Goal: Transaction & Acquisition: Download file/media

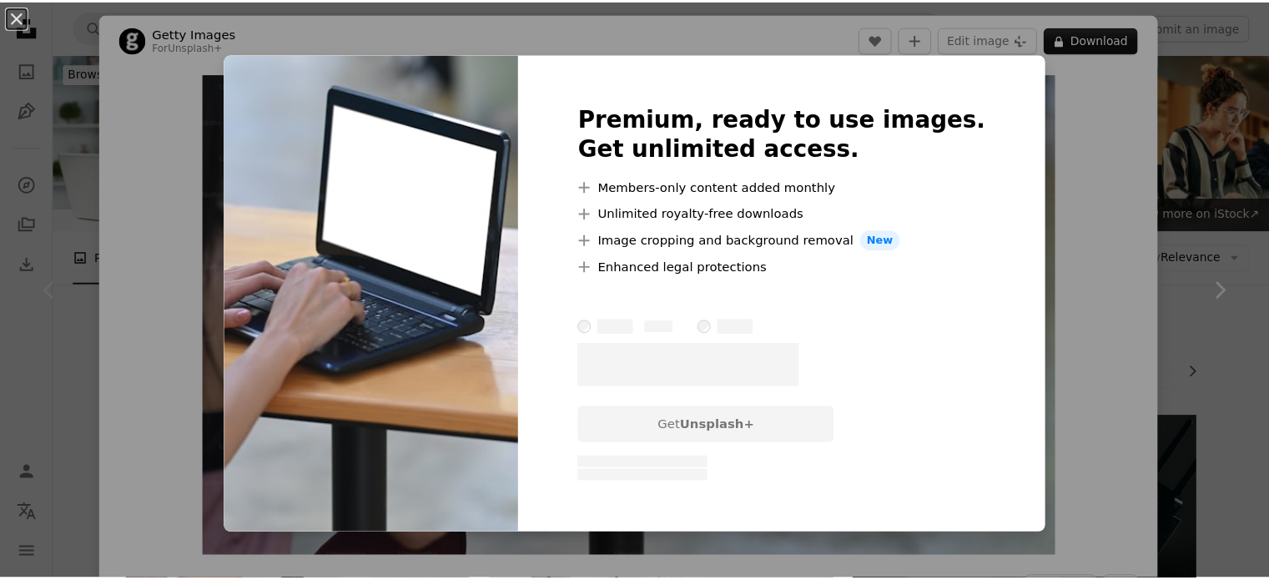
scroll to position [250, 0]
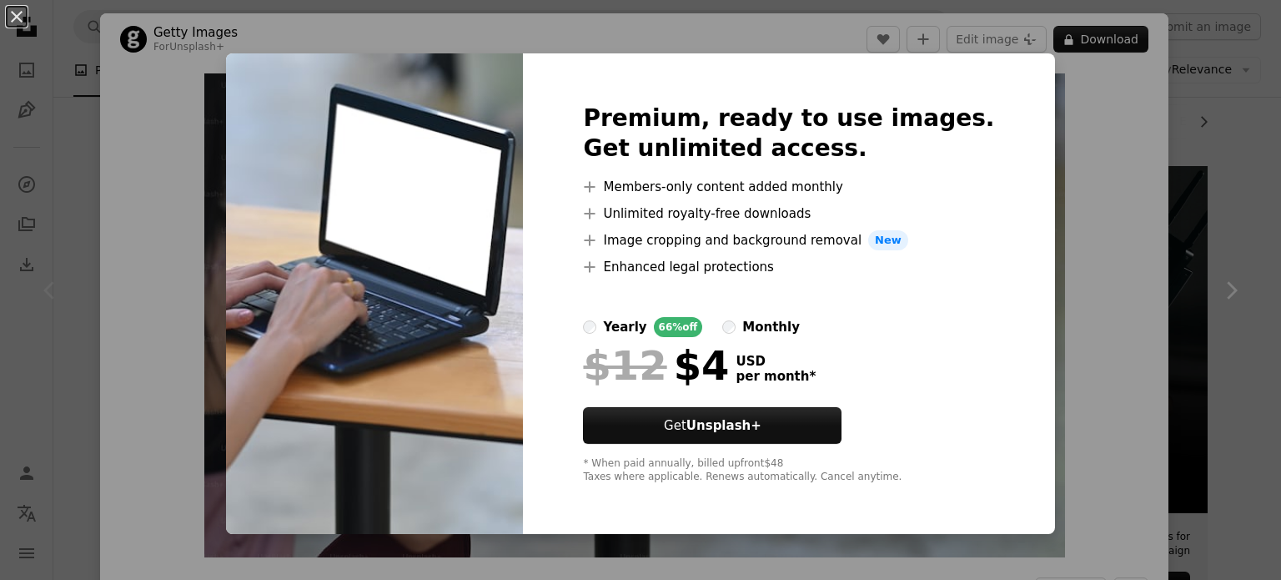
drag, startPoint x: 10, startPoint y: 11, endPoint x: 77, endPoint y: 77, distance: 93.8
click at [12, 11] on button "An X shape" at bounding box center [17, 17] width 20 height 20
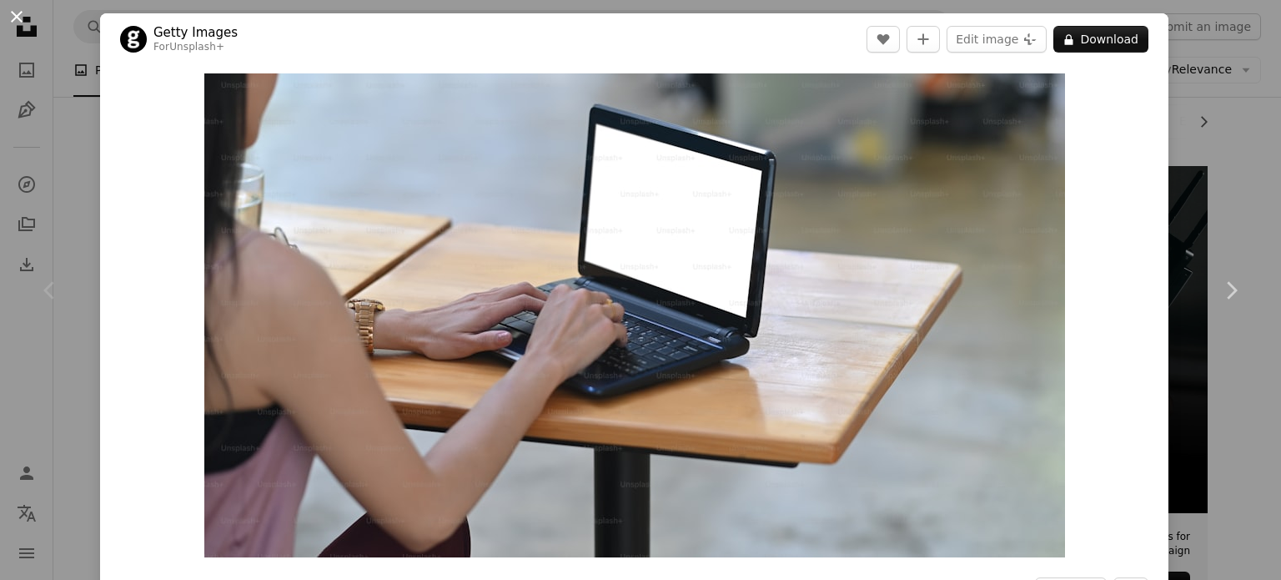
click at [17, 10] on button "An X shape" at bounding box center [17, 17] width 20 height 20
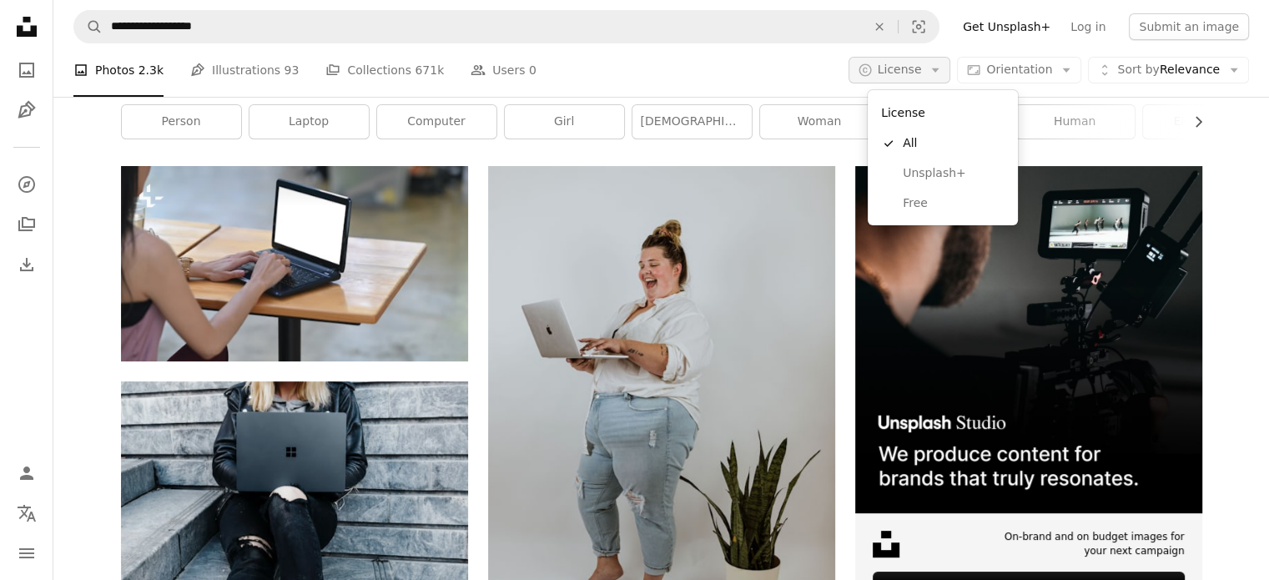
click at [922, 69] on span "License" at bounding box center [900, 69] width 44 height 13
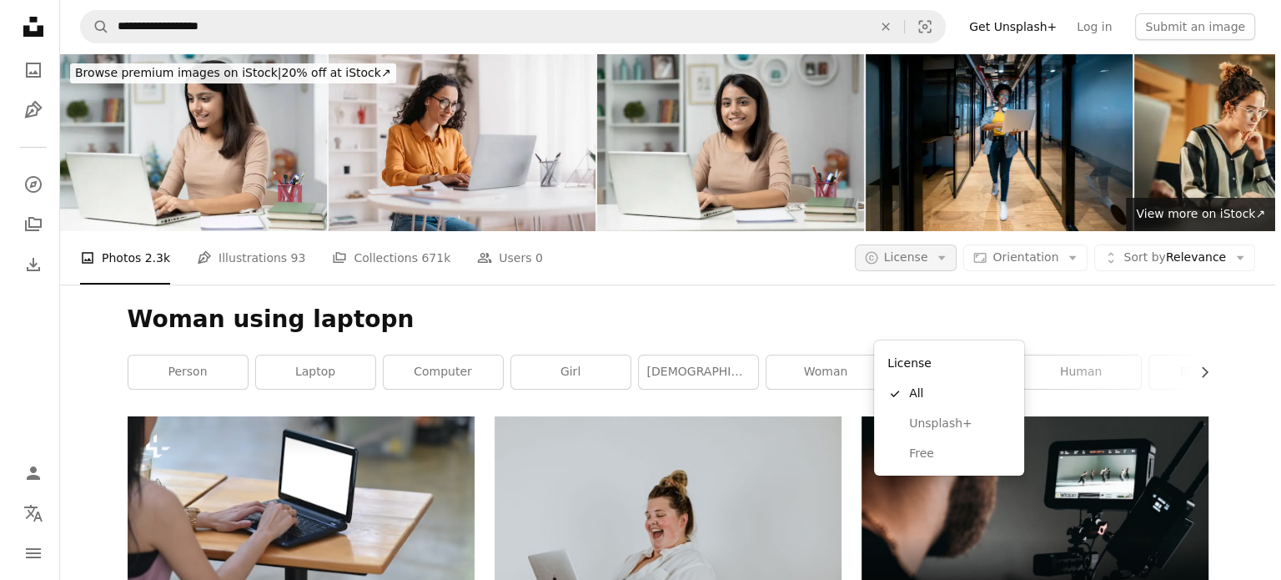
scroll to position [250, 0]
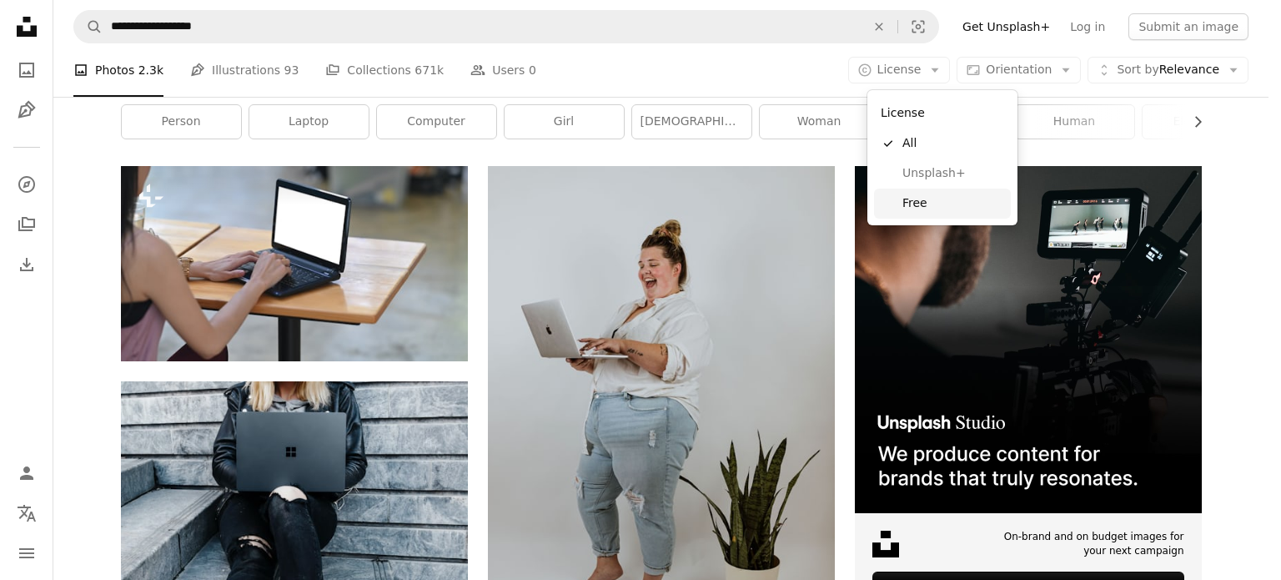
click at [923, 200] on span "Free" at bounding box center [954, 203] width 102 height 17
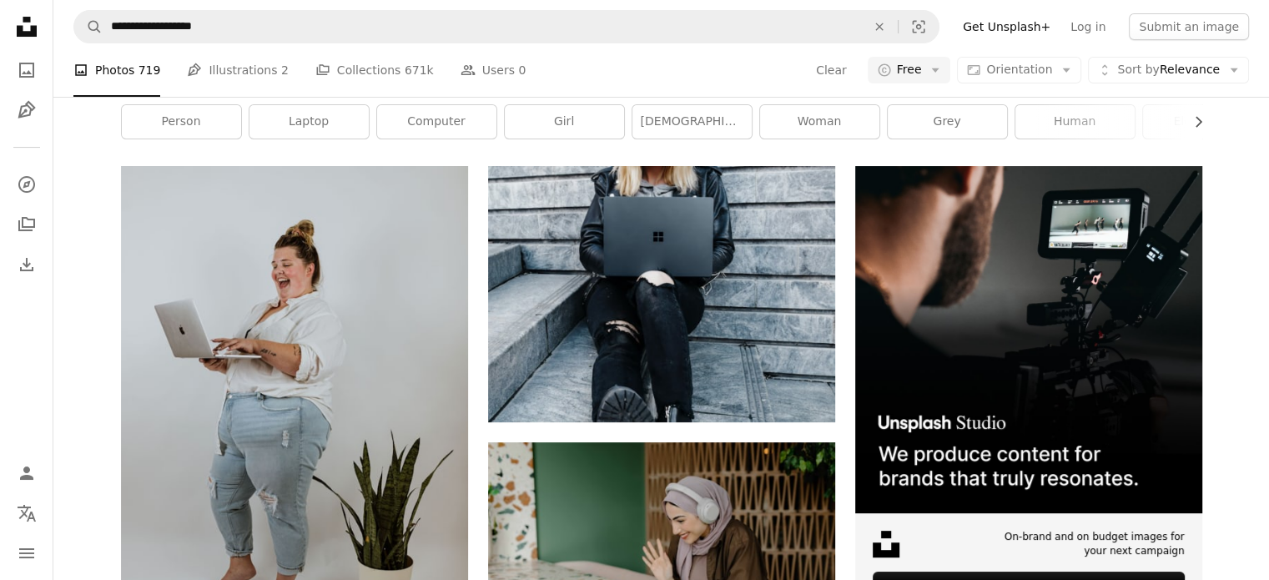
scroll to position [1084, 0]
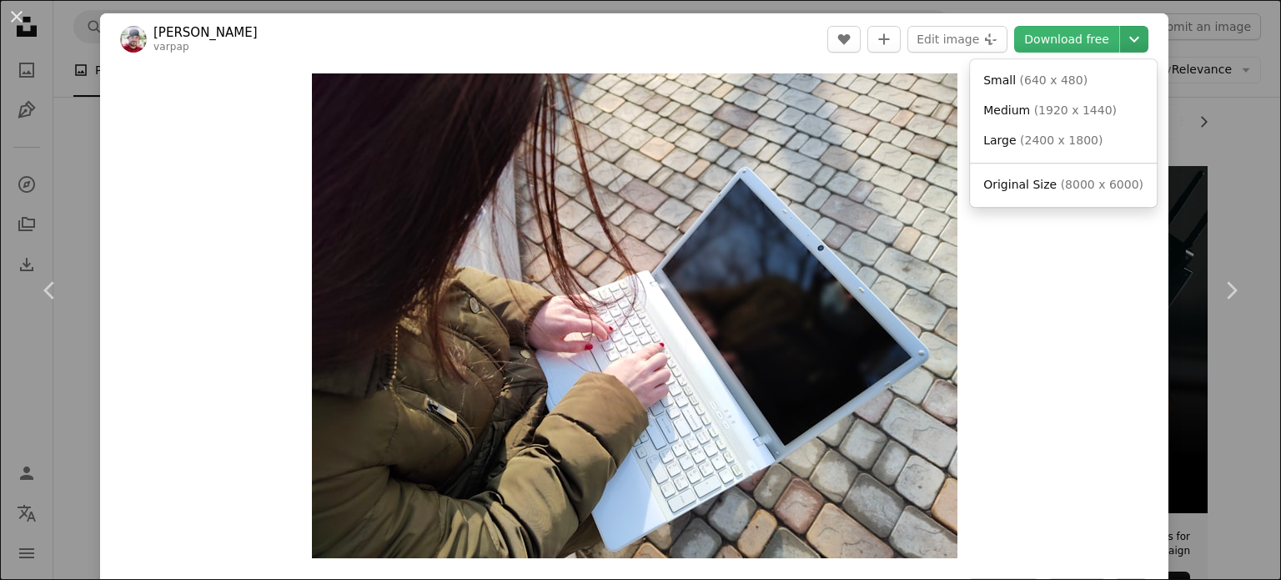
click at [1121, 43] on icon "Chevron down" at bounding box center [1134, 39] width 27 height 20
click at [1009, 139] on span "Large" at bounding box center [999, 139] width 33 height 13
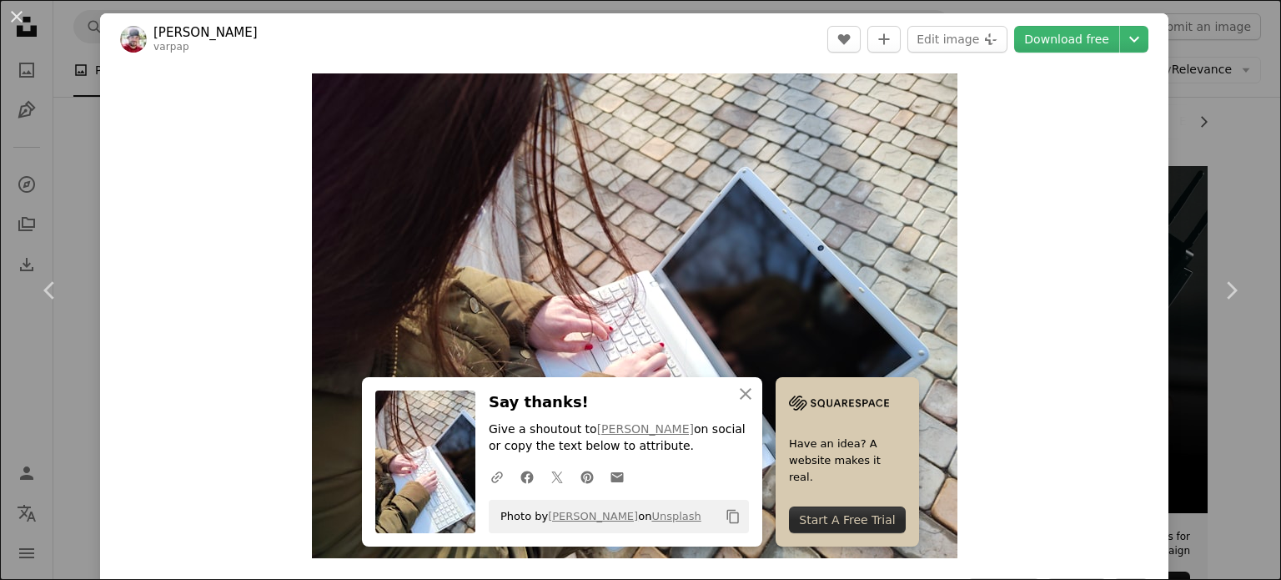
click at [1226, 151] on div "An X shape Chevron left Chevron right [PERSON_NAME] varpap A heart A plus sign …" at bounding box center [640, 290] width 1281 height 580
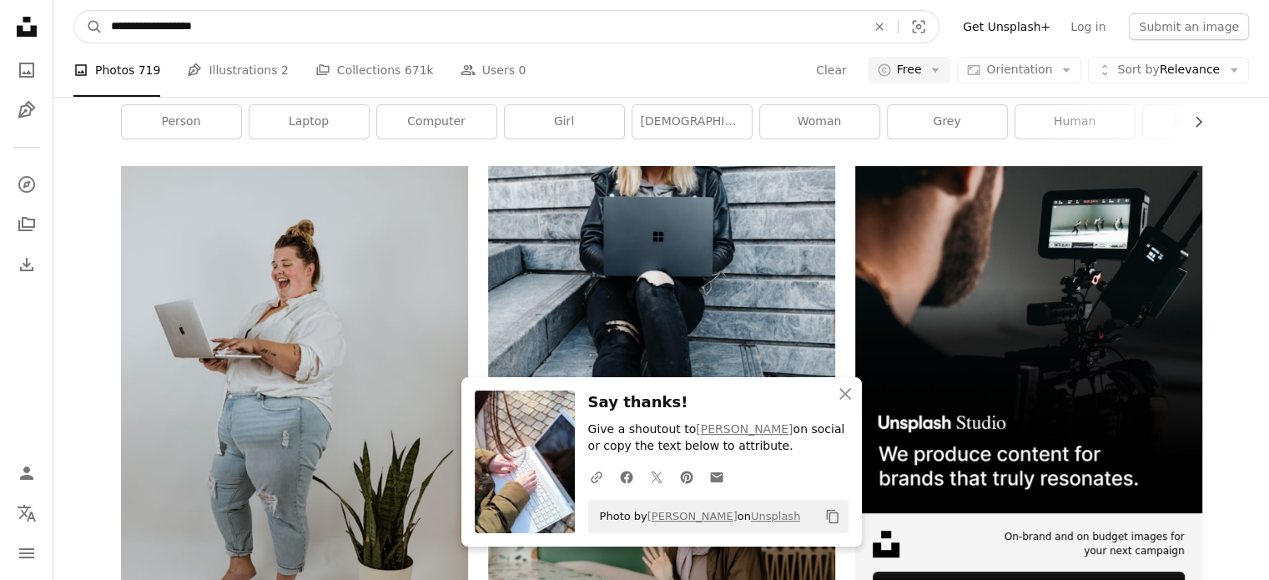
click at [249, 28] on input "**********" at bounding box center [482, 27] width 758 height 32
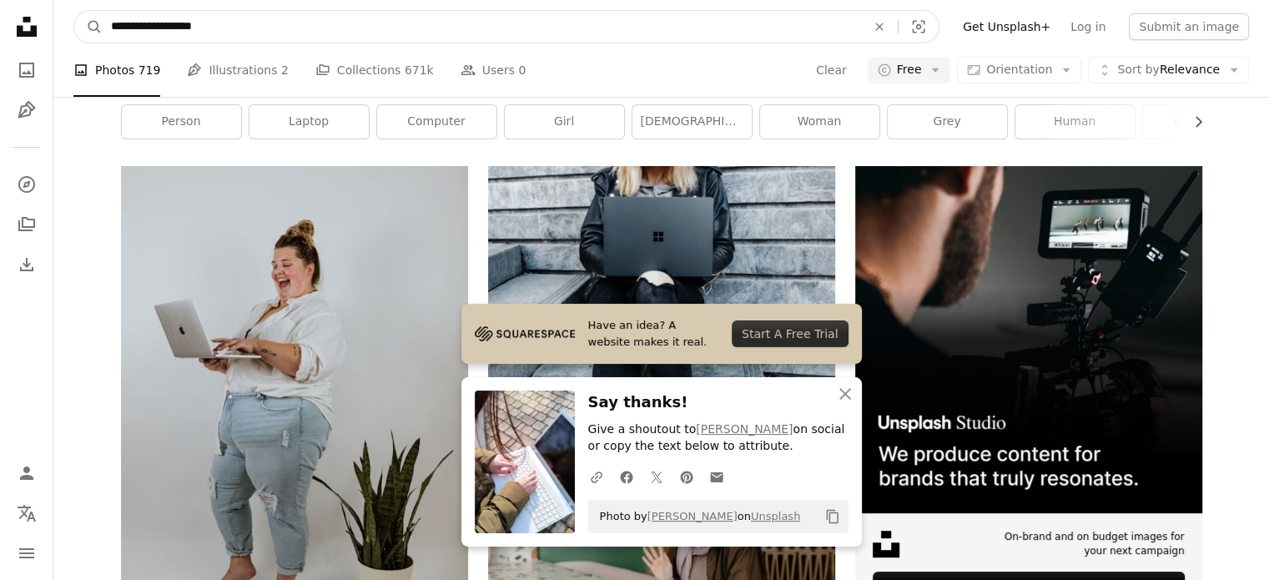
drag, startPoint x: 247, startPoint y: 27, endPoint x: 0, endPoint y: 26, distance: 246.9
type input "**********"
click at [74, 11] on button "A magnifying glass" at bounding box center [88, 27] width 28 height 32
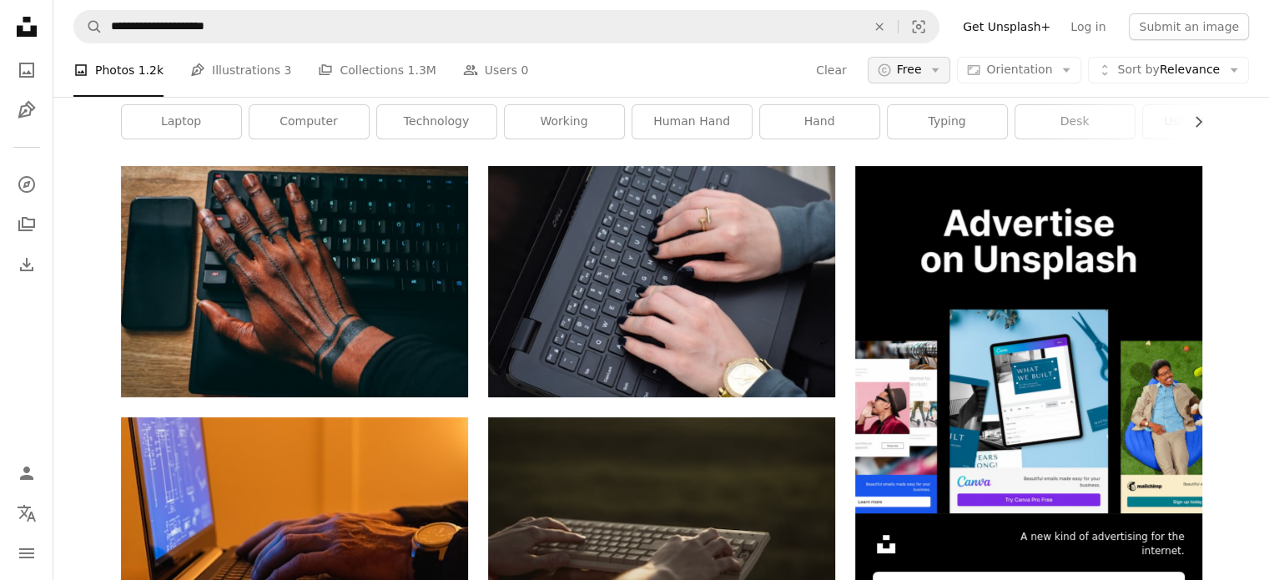
click at [922, 78] on span "Free" at bounding box center [909, 70] width 25 height 17
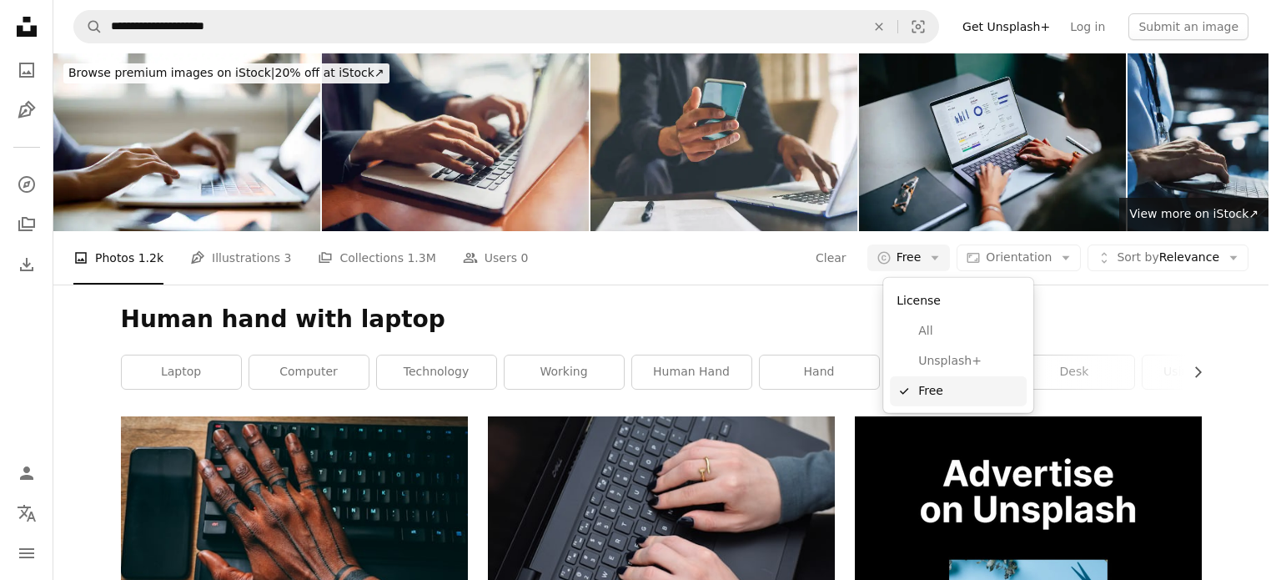
click at [940, 389] on span "Free" at bounding box center [969, 391] width 102 height 17
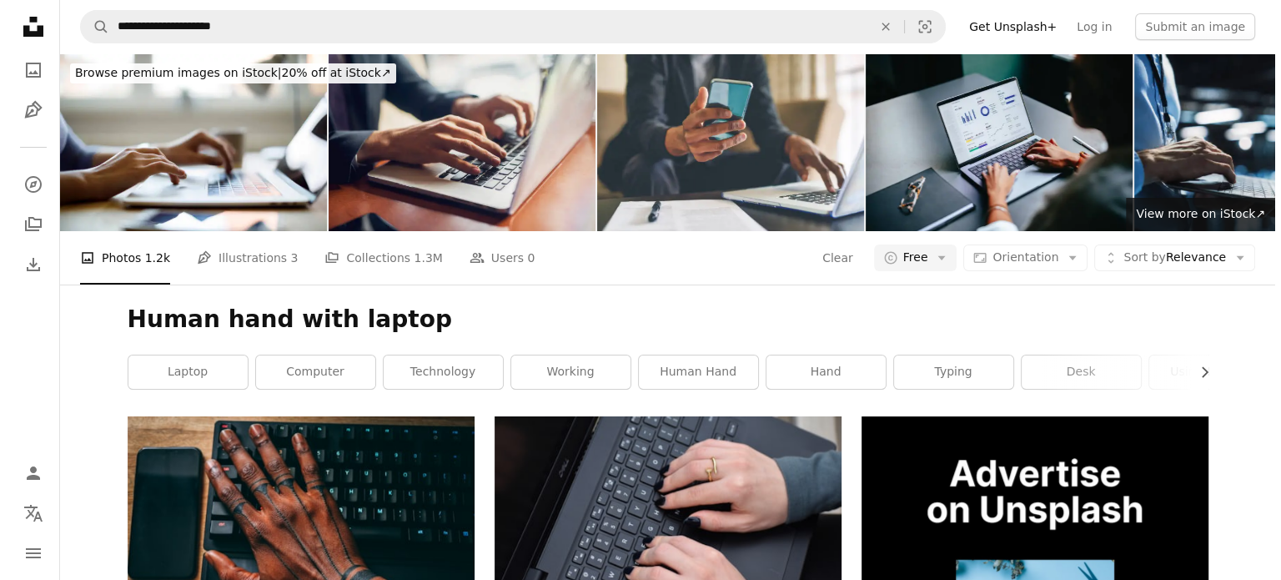
scroll to position [667, 0]
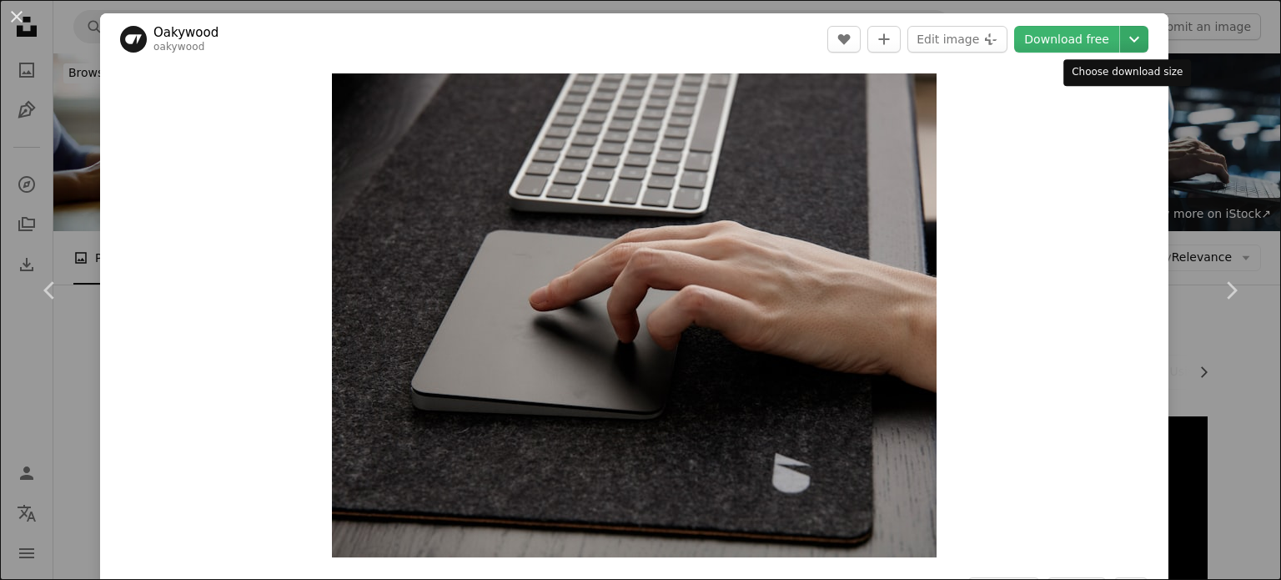
click at [1121, 44] on icon "Chevron down" at bounding box center [1134, 39] width 27 height 20
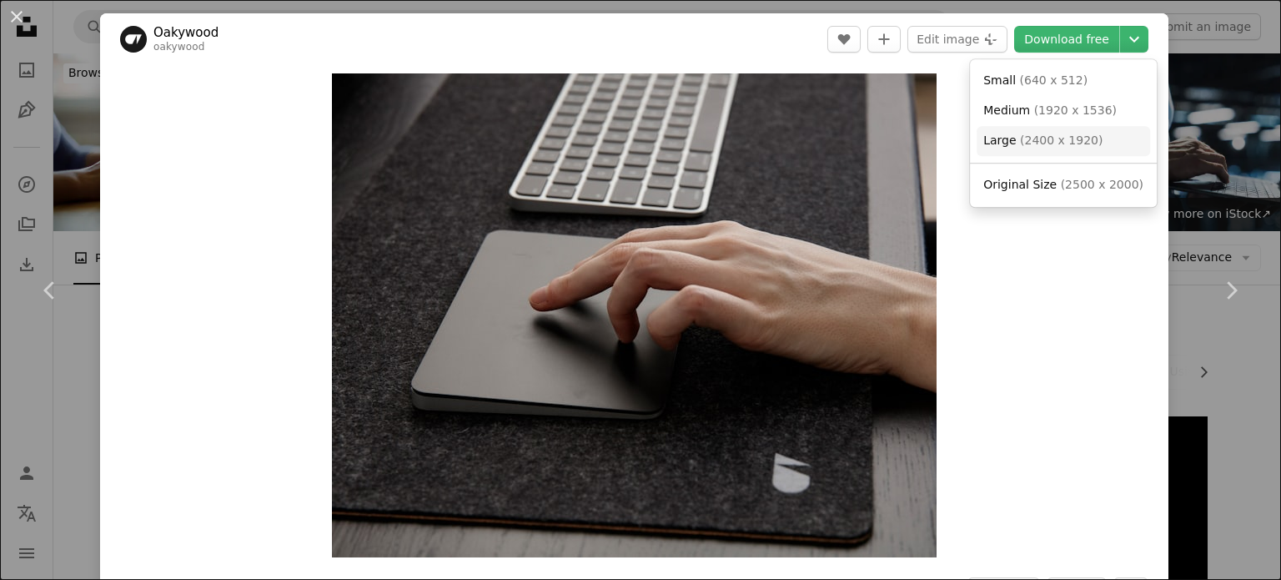
click at [1052, 137] on span "( 2400 x 1920 )" at bounding box center [1061, 139] width 83 height 13
